Goal: Task Accomplishment & Management: Use online tool/utility

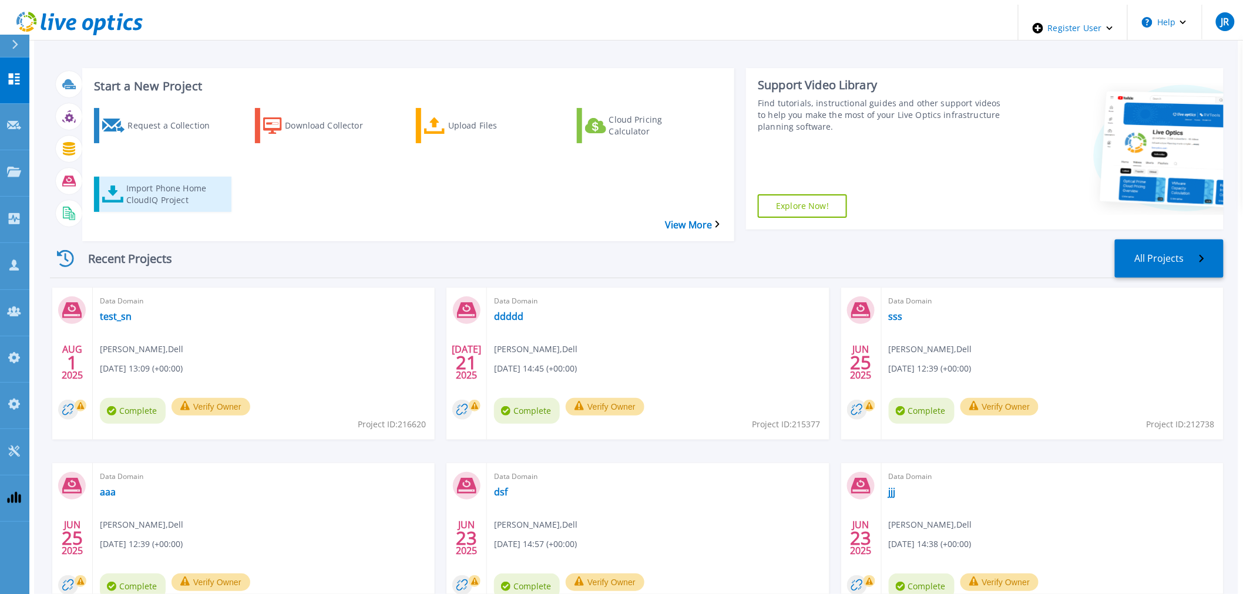
click at [174, 180] on div "Import Phone Home CloudIQ Project" at bounding box center [173, 194] width 94 height 29
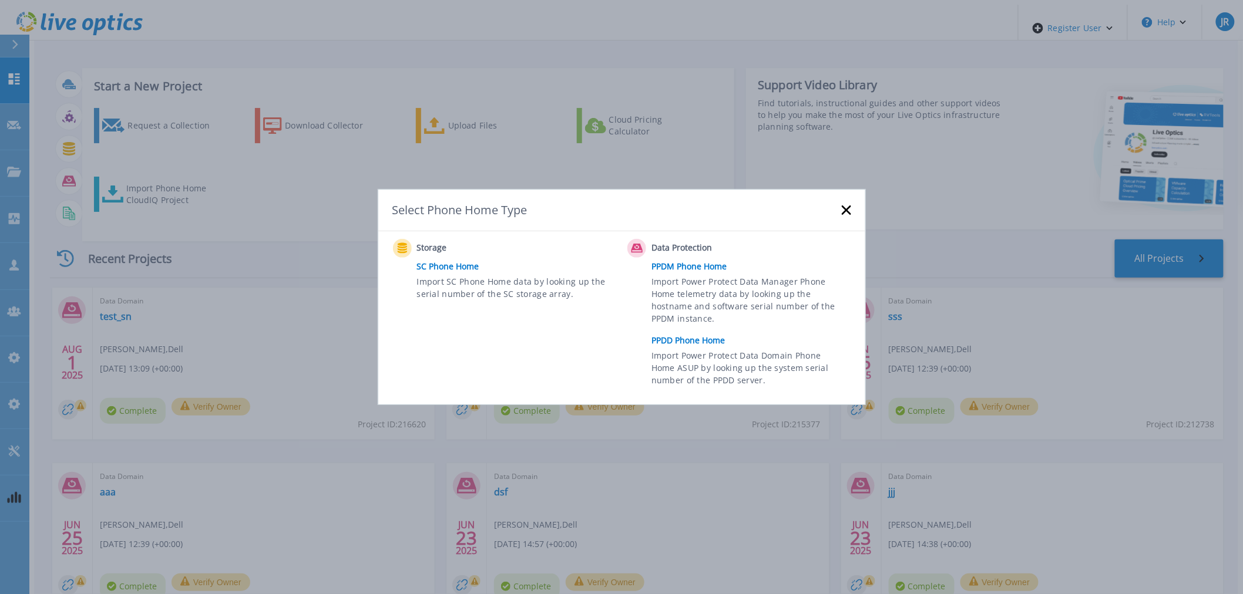
click at [656, 335] on link "PPDD Phone Home" at bounding box center [753, 341] width 205 height 18
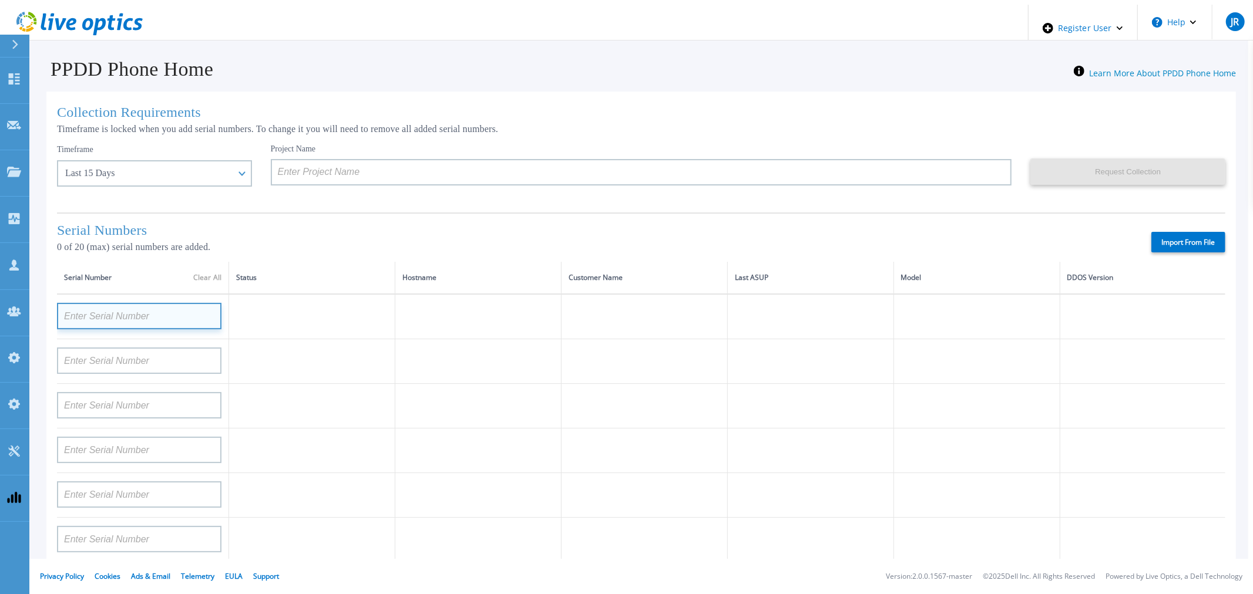
click at [136, 325] on input at bounding box center [139, 316] width 164 height 26
paste input "APX00244303567"
type input "APX00244303567"
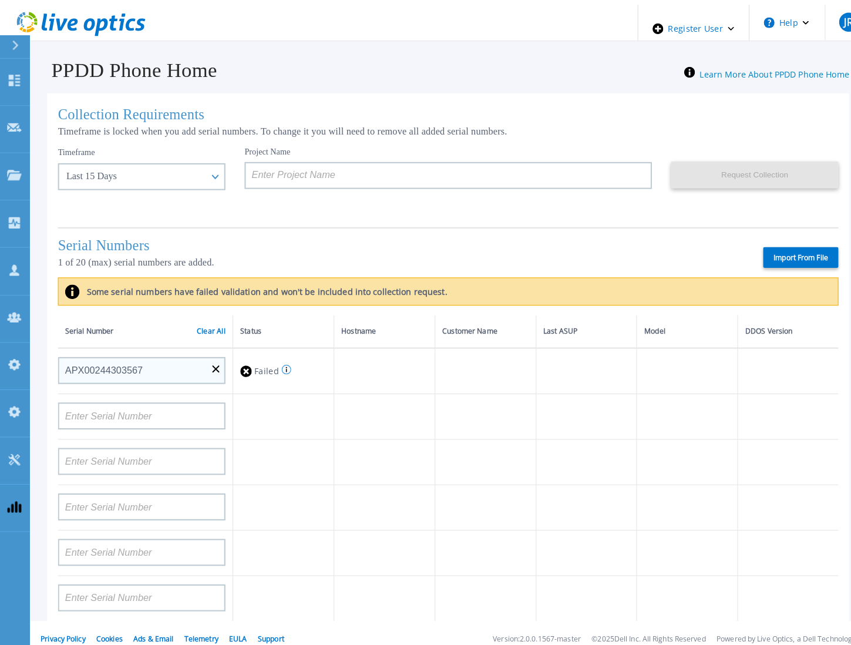
click at [281, 362] on icon at bounding box center [281, 363] width 1 height 5
